Goal: Find contact information: Find contact information

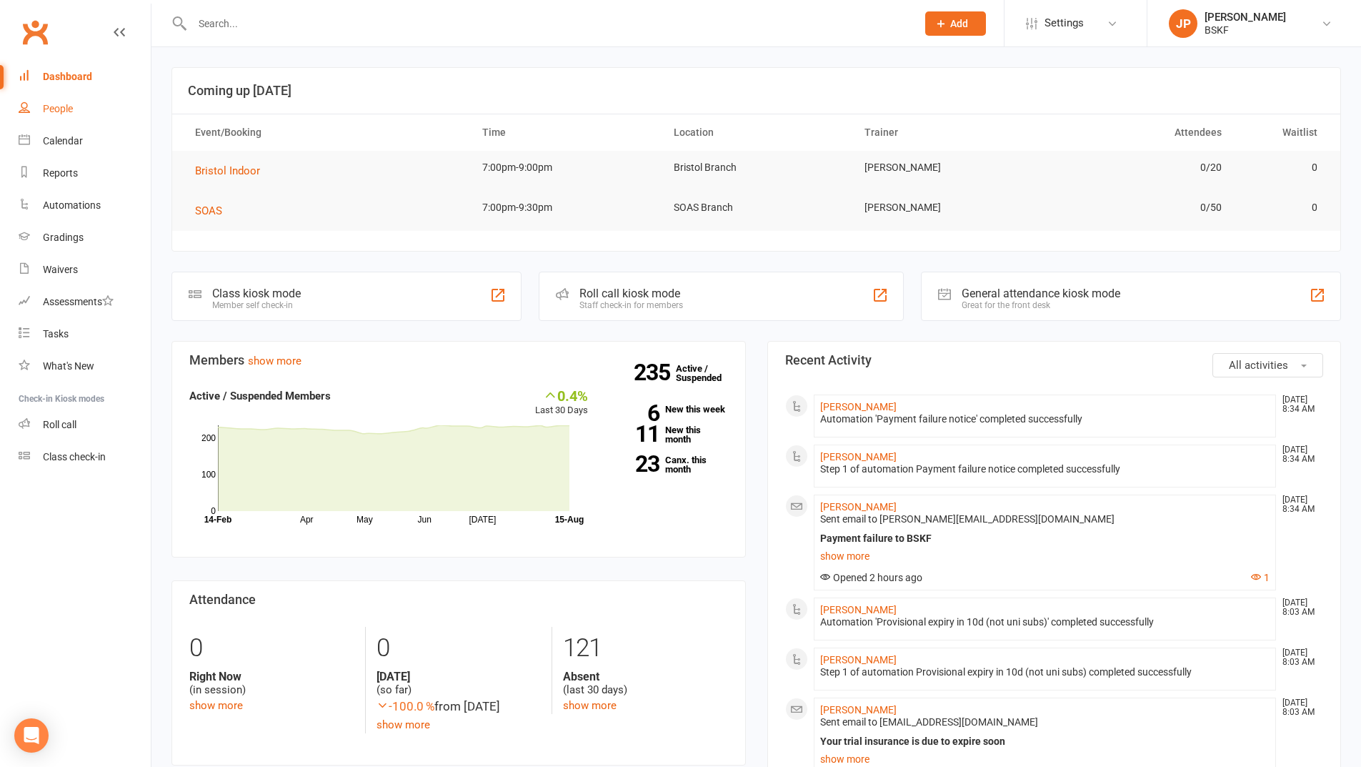
click at [49, 111] on div "People" at bounding box center [58, 108] width 30 height 11
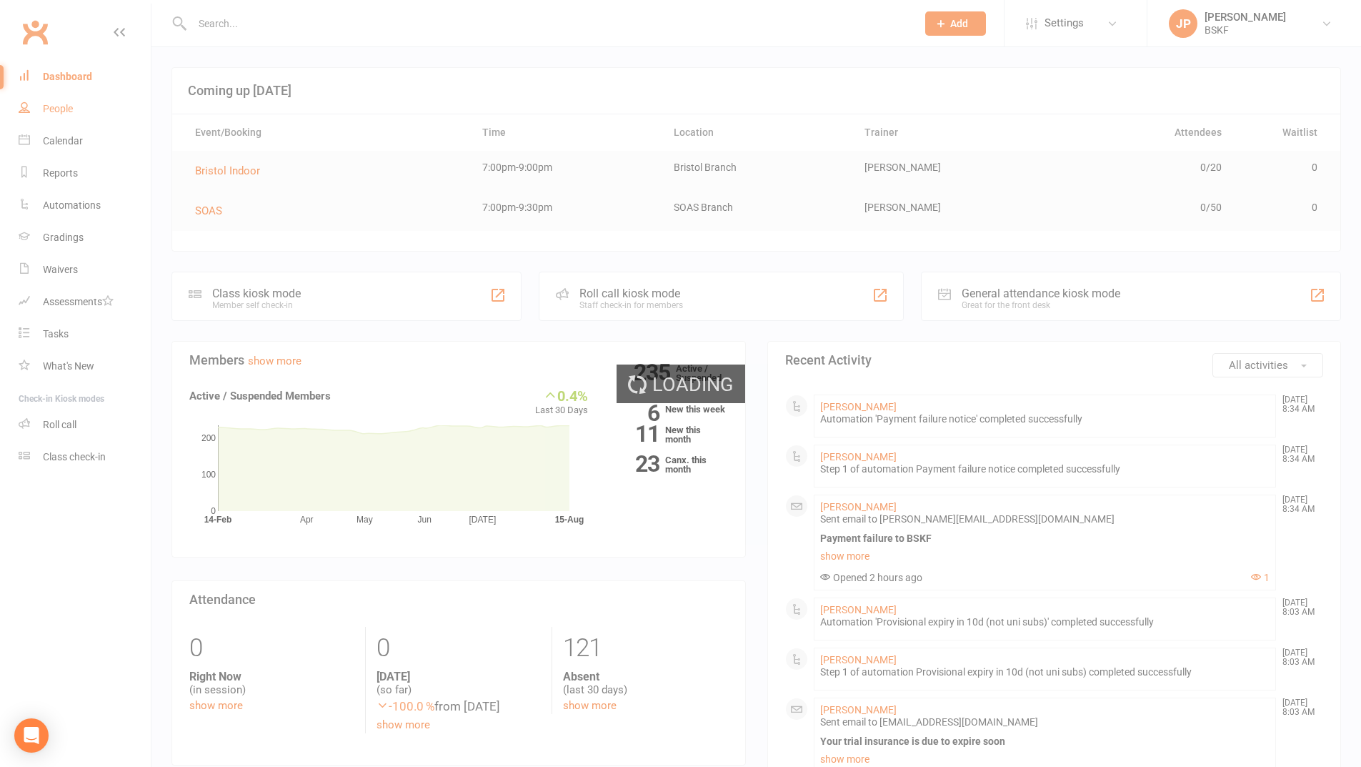
select select "100"
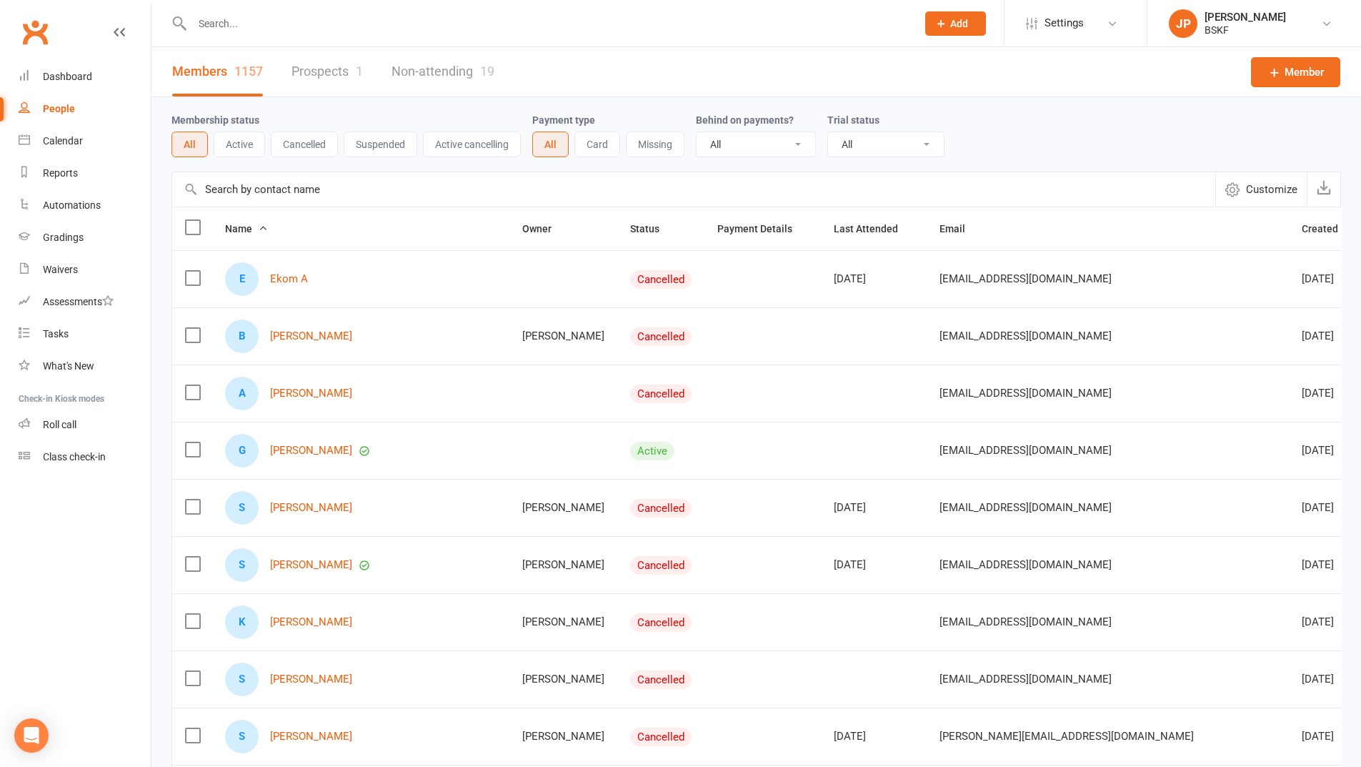
click at [319, 188] on input "text" at bounding box center [693, 189] width 1043 height 34
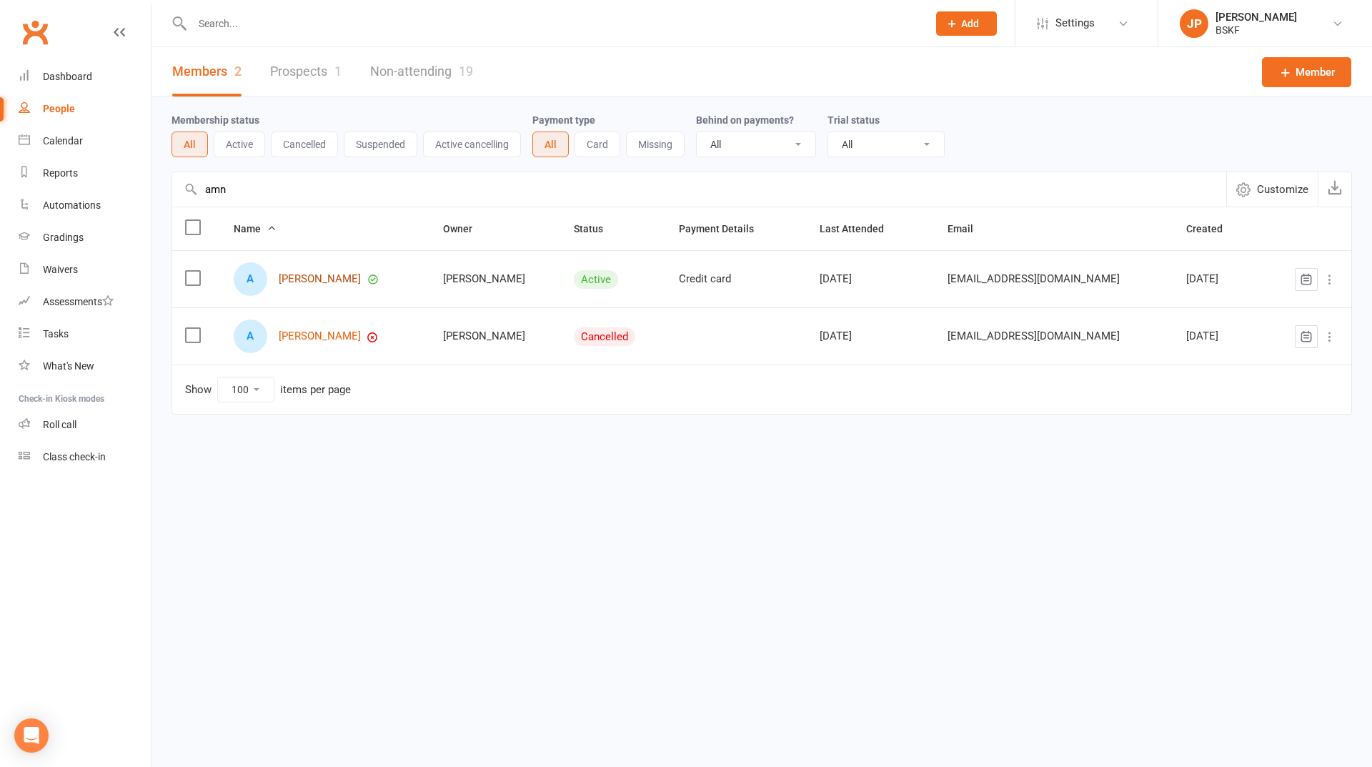
type input "amn"
click at [319, 282] on link "[PERSON_NAME]" at bounding box center [320, 279] width 82 height 12
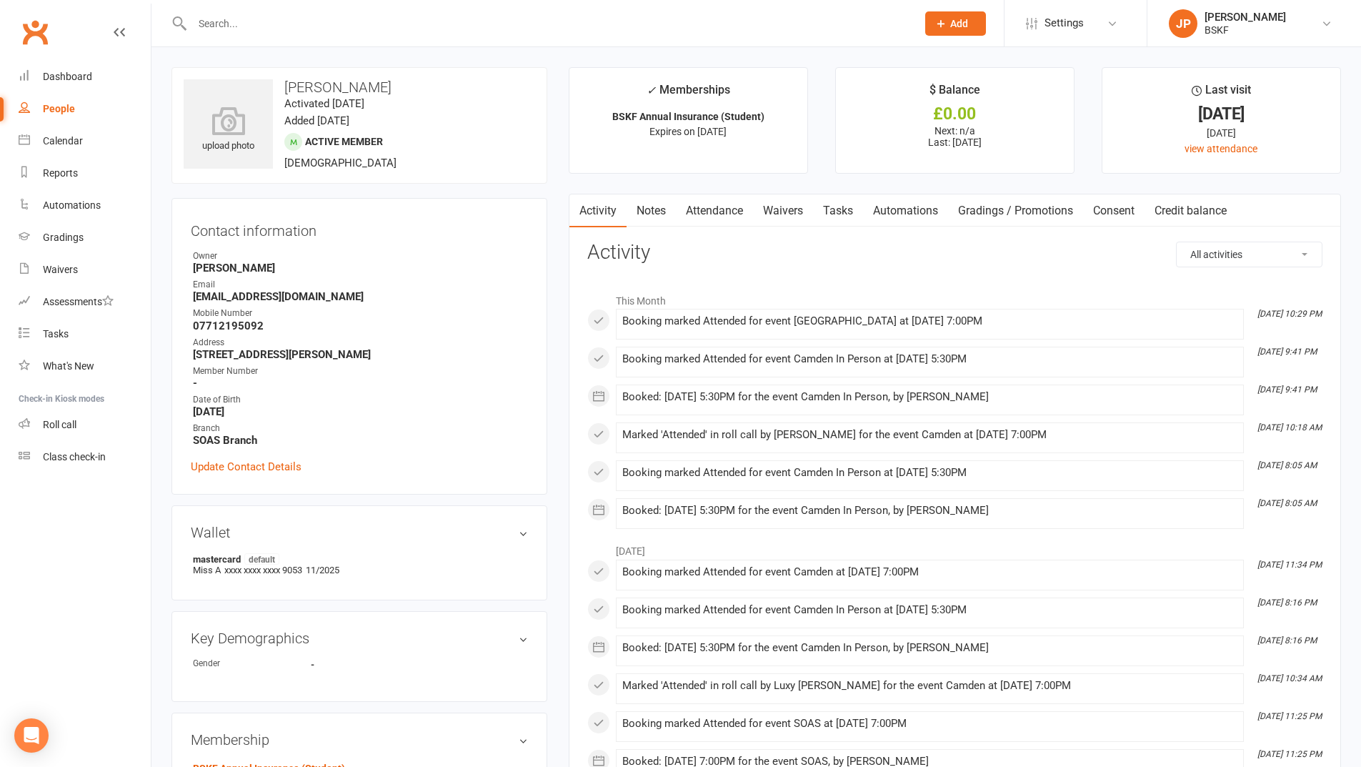
click at [393, 243] on div "Contact information Owner [PERSON_NAME] Email [EMAIL_ADDRESS][DOMAIN_NAME] Mobi…" at bounding box center [359, 346] width 376 height 297
click at [1248, 24] on div "BSKF" at bounding box center [1245, 30] width 81 height 13
click at [1208, 189] on link "Sign out" at bounding box center [1255, 197] width 214 height 33
